Goal: Use online tool/utility

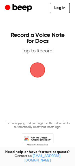
click at [30, 66] on span "button" at bounding box center [38, 70] width 20 height 20
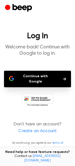
click at [35, 79] on button "Continue with Google" at bounding box center [37, 79] width 67 height 17
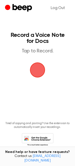
click at [34, 70] on span "button" at bounding box center [37, 69] width 15 height 15
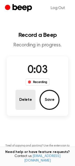
click at [31, 108] on button "Delete" at bounding box center [26, 100] width 20 height 20
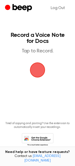
click at [38, 73] on span "button" at bounding box center [38, 70] width 26 height 26
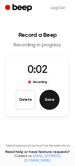
click at [45, 98] on button "Save" at bounding box center [50, 100] width 20 height 20
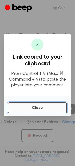
click at [16, 109] on button "Close" at bounding box center [37, 107] width 59 height 11
